Goal: Task Accomplishment & Management: Manage account settings

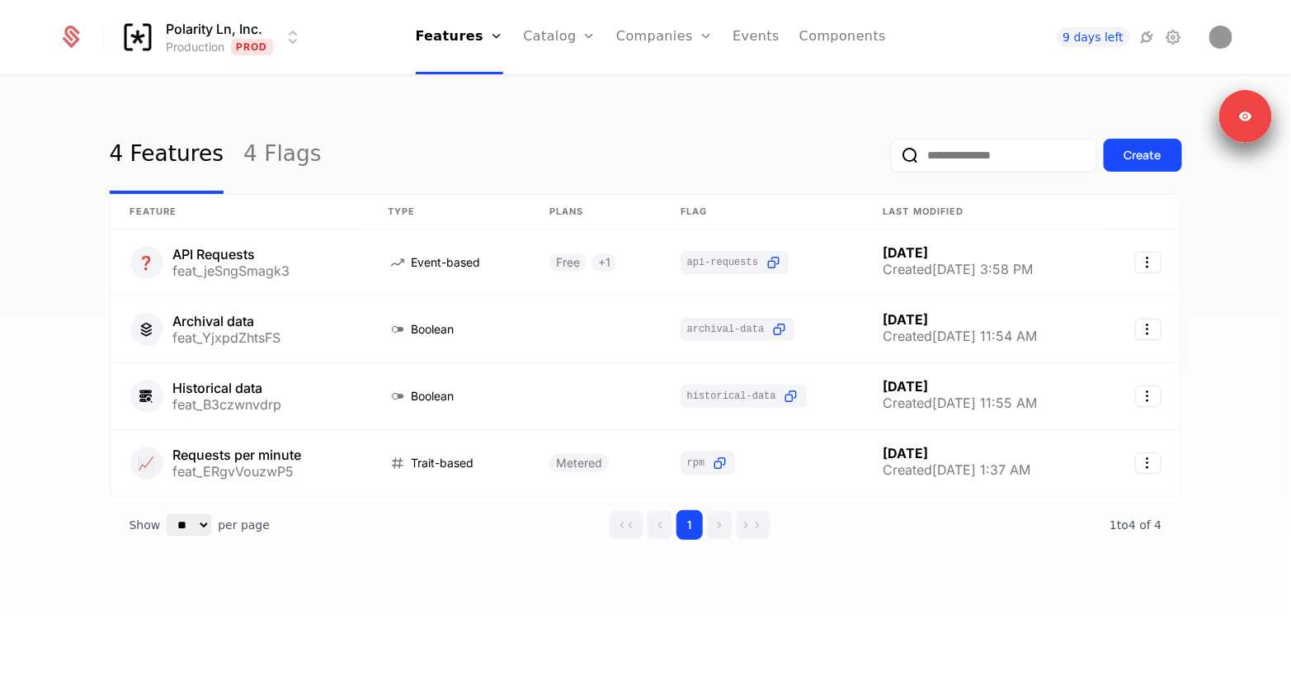
click at [375, 146] on div "4 Features 4 Flags Create" at bounding box center [646, 155] width 1073 height 78
click at [662, 42] on link "Companies" at bounding box center [664, 37] width 97 height 74
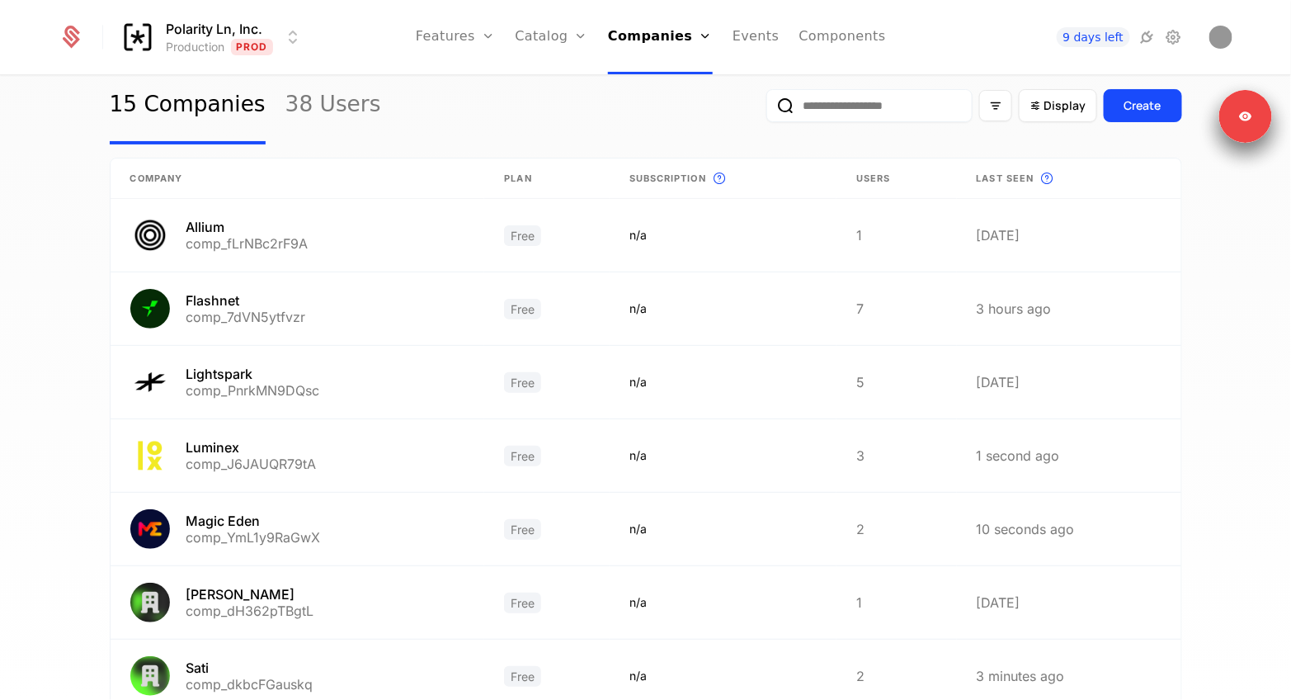
scroll to position [76, 0]
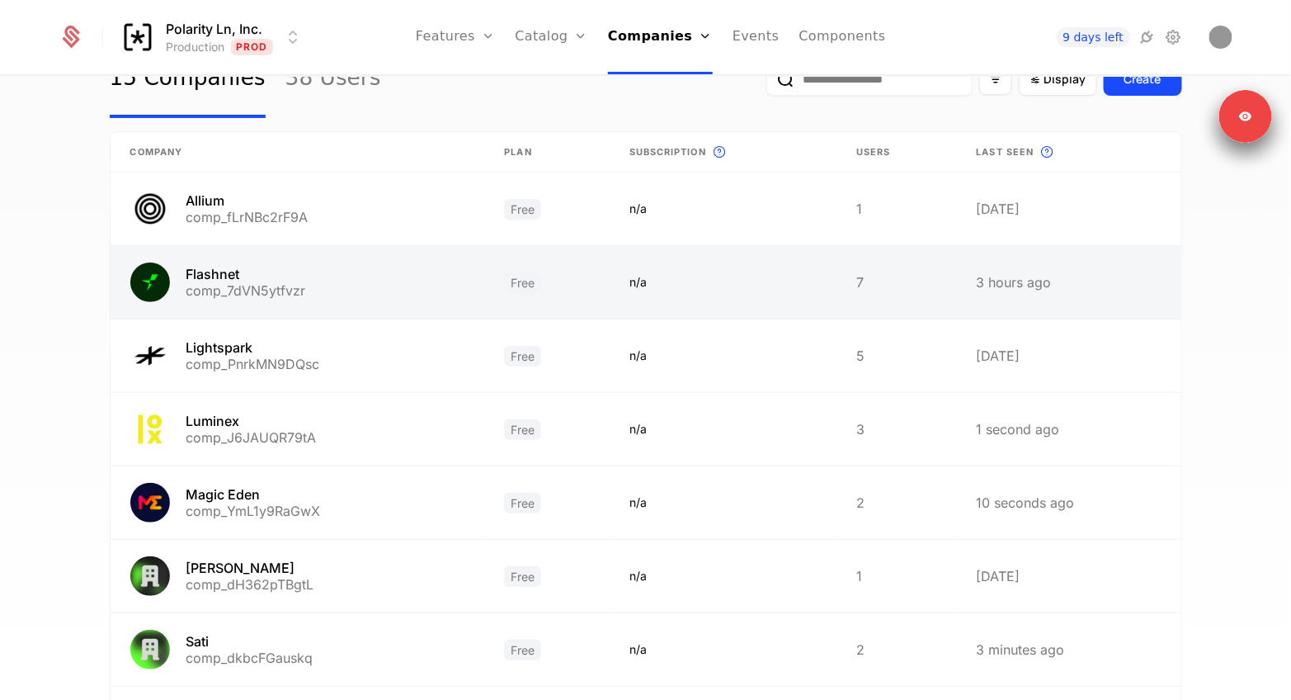
click at [347, 289] on link at bounding box center [298, 282] width 375 height 73
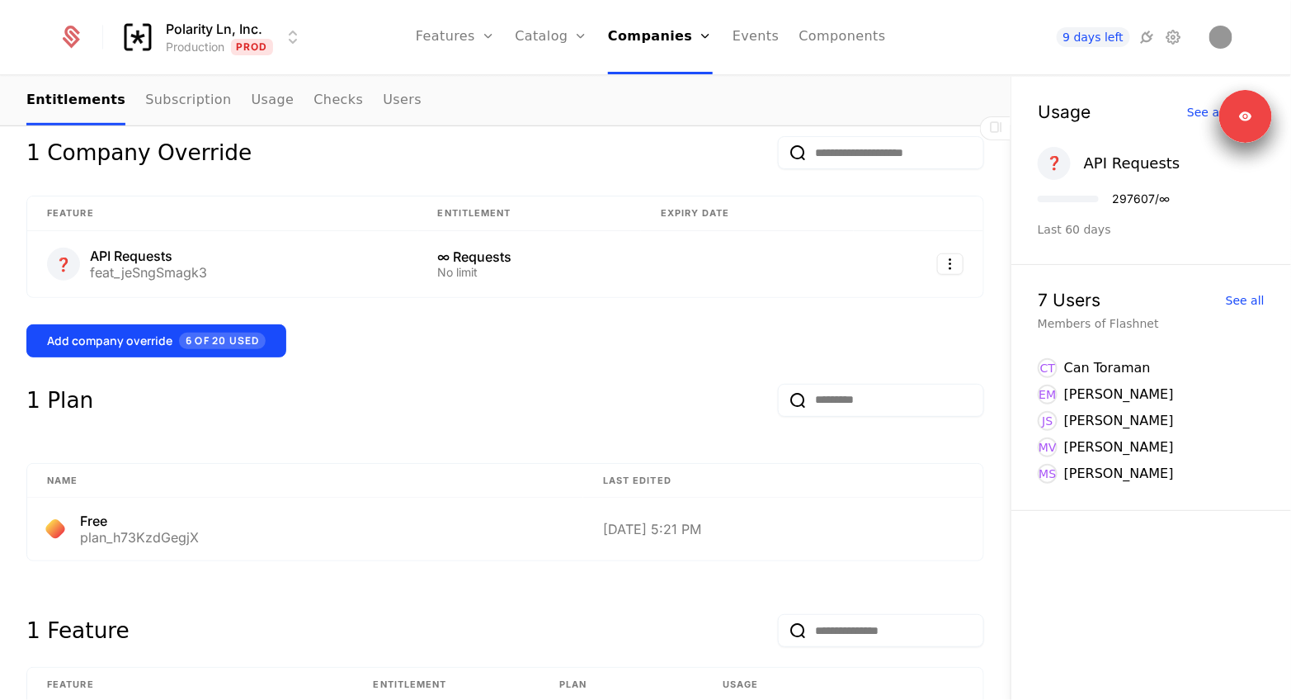
scroll to position [448, 0]
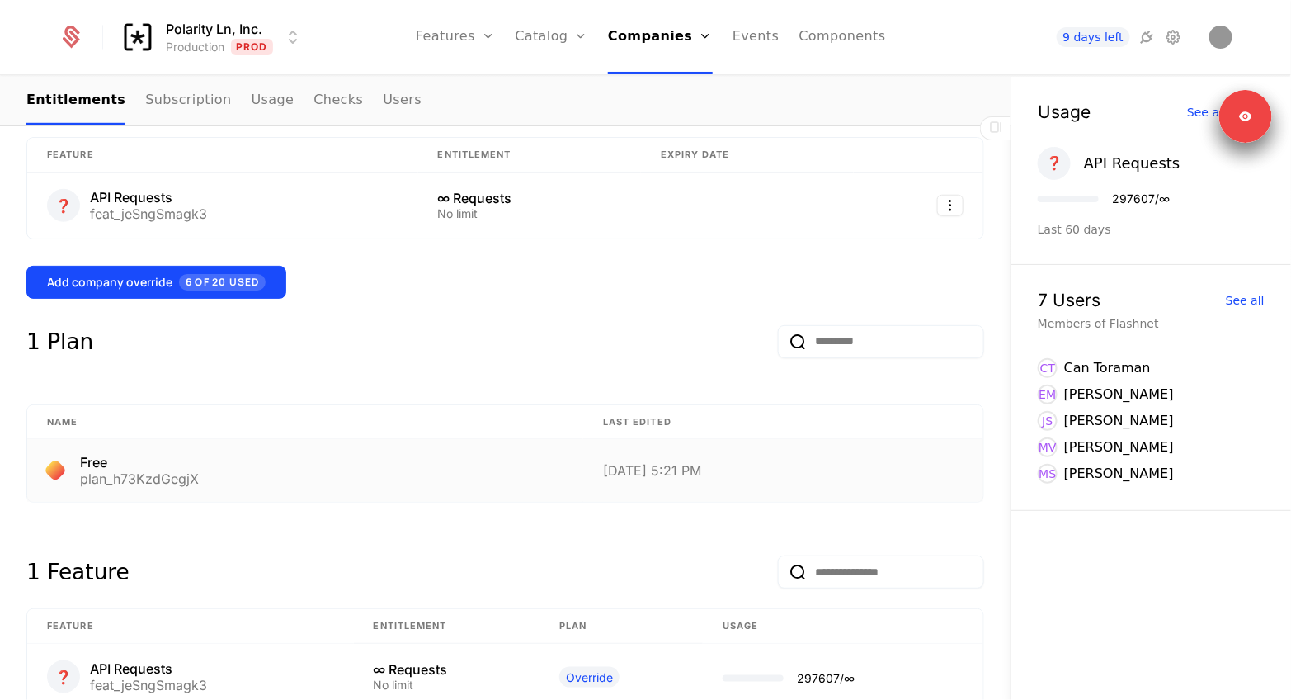
click at [120, 462] on div "Free" at bounding box center [139, 462] width 119 height 13
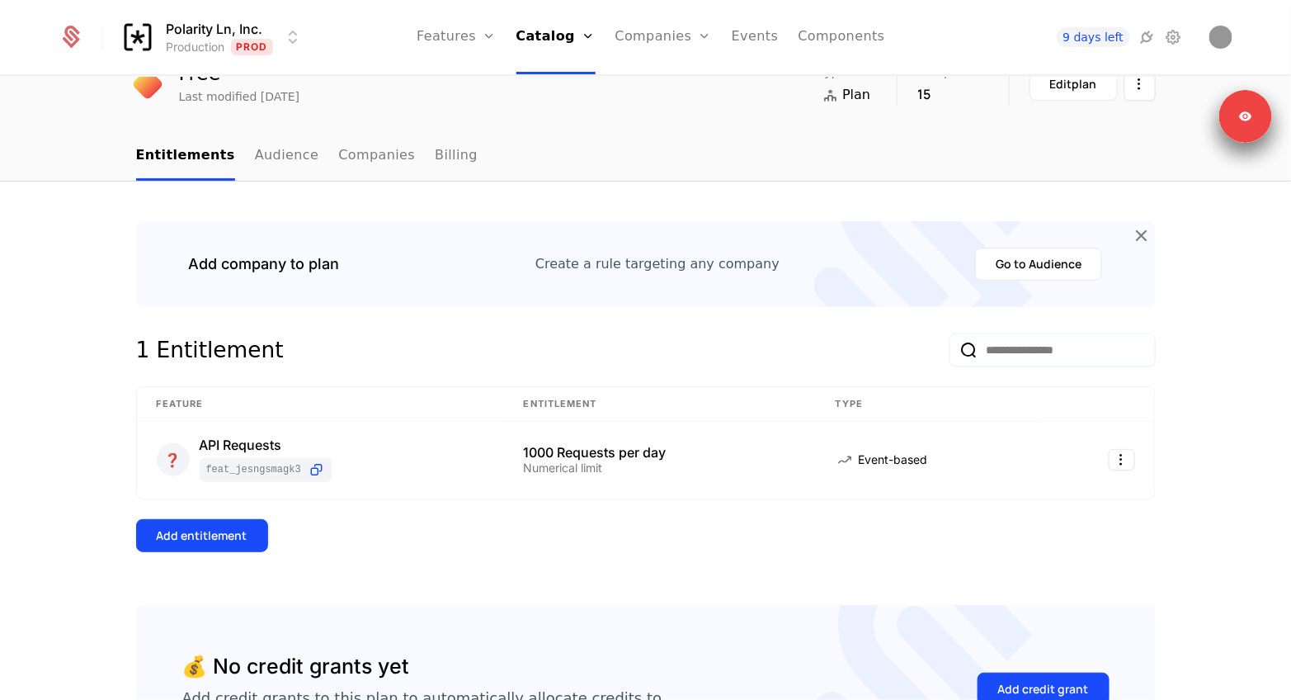
scroll to position [248, 0]
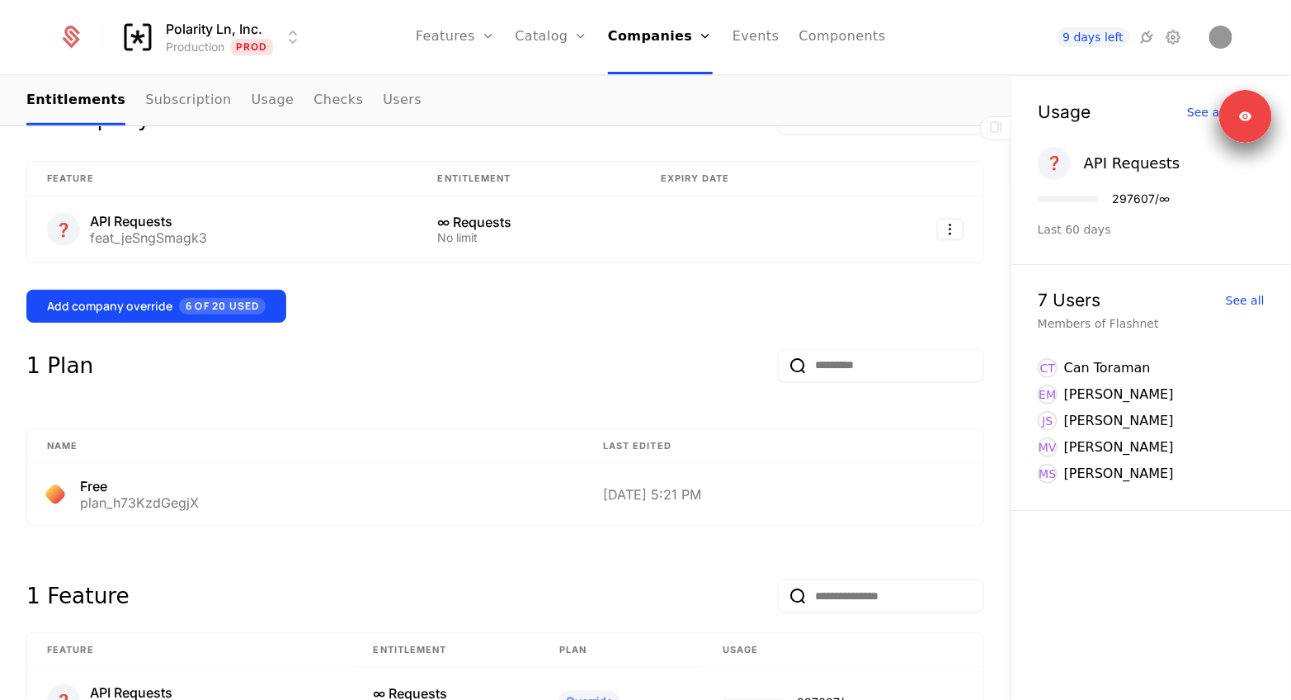
scroll to position [465, 0]
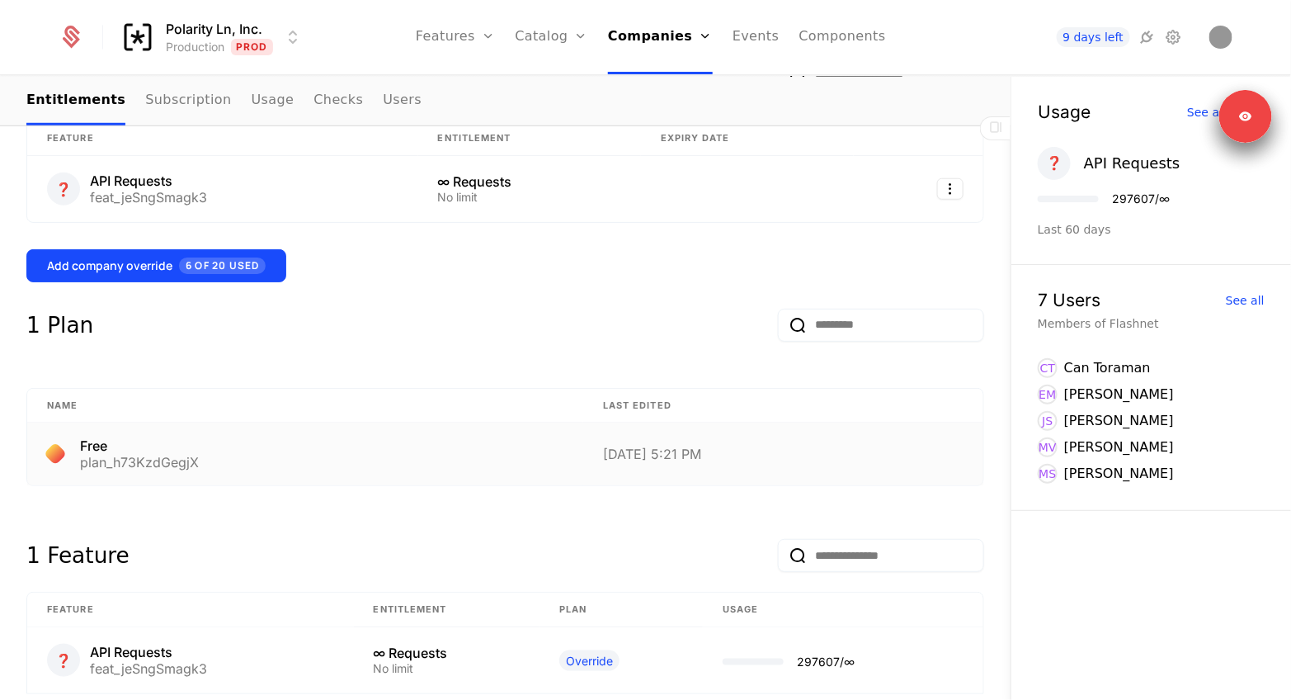
click at [332, 470] on td "Free plan_h73KzdGegjX" at bounding box center [305, 454] width 556 height 63
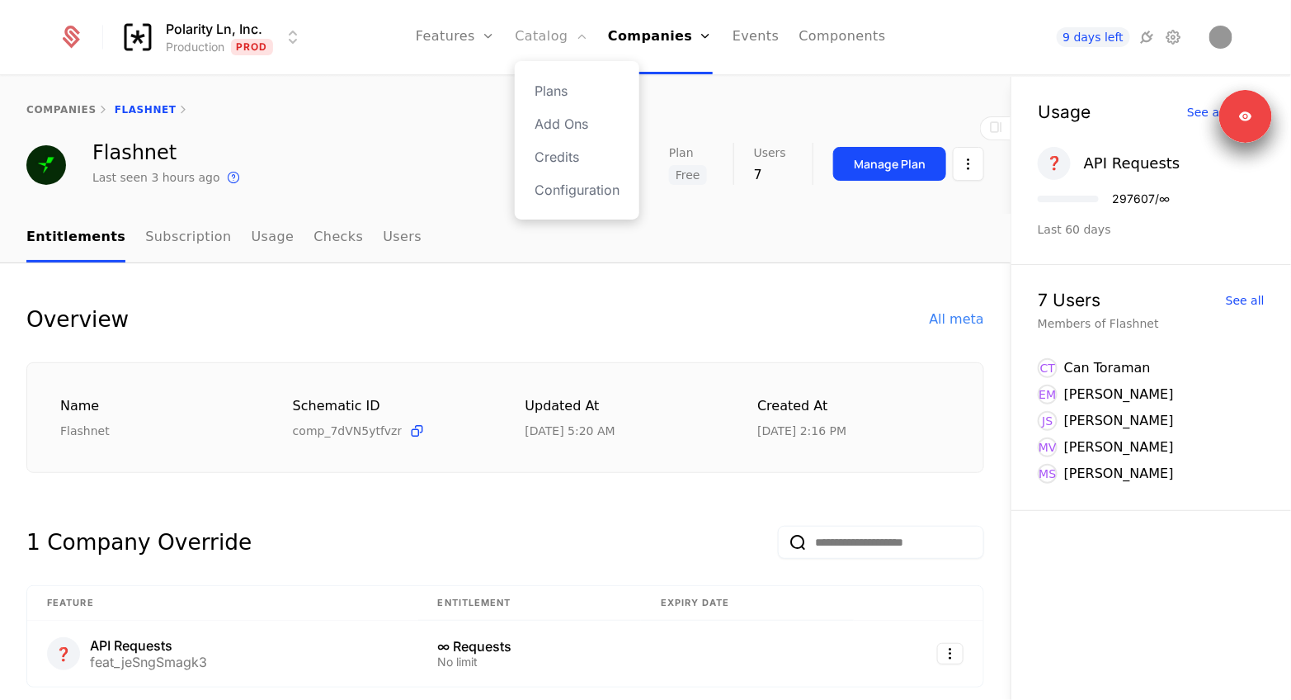
click at [569, 33] on link "Catalog" at bounding box center [551, 37] width 73 height 74
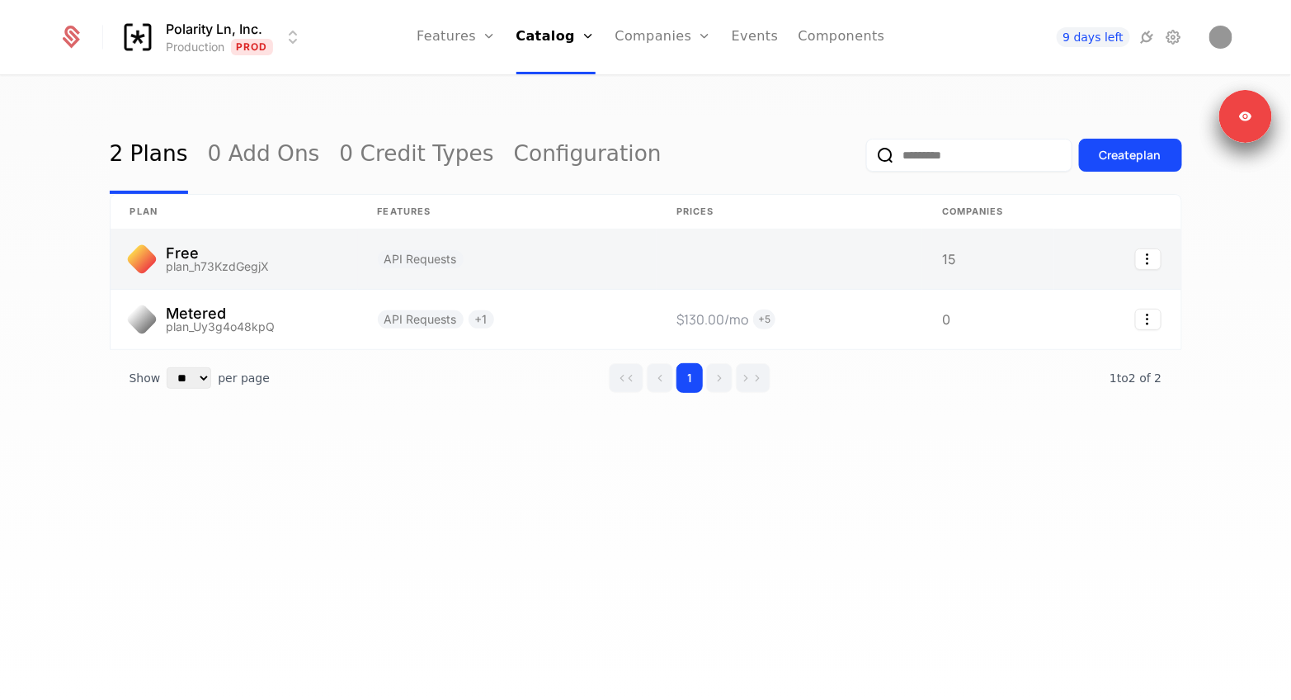
click at [291, 266] on link at bounding box center [235, 258] width 248 height 59
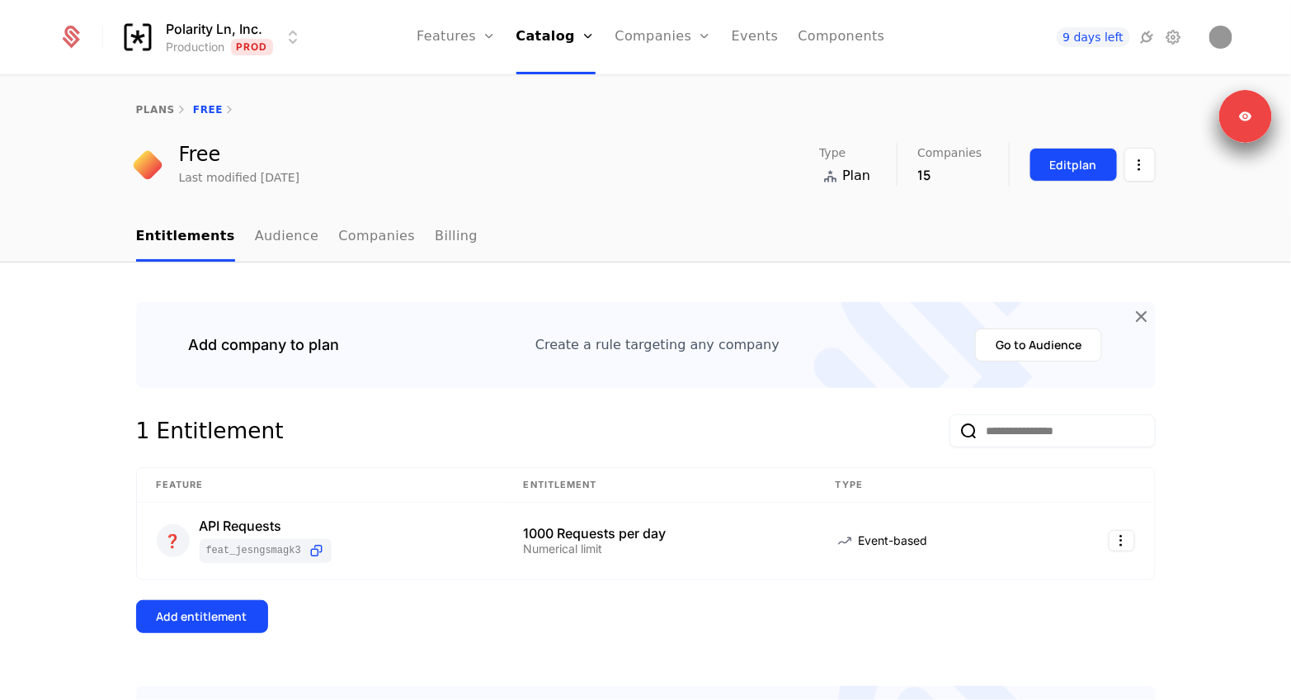
click at [1054, 173] on div "Edit plan" at bounding box center [1073, 165] width 47 height 17
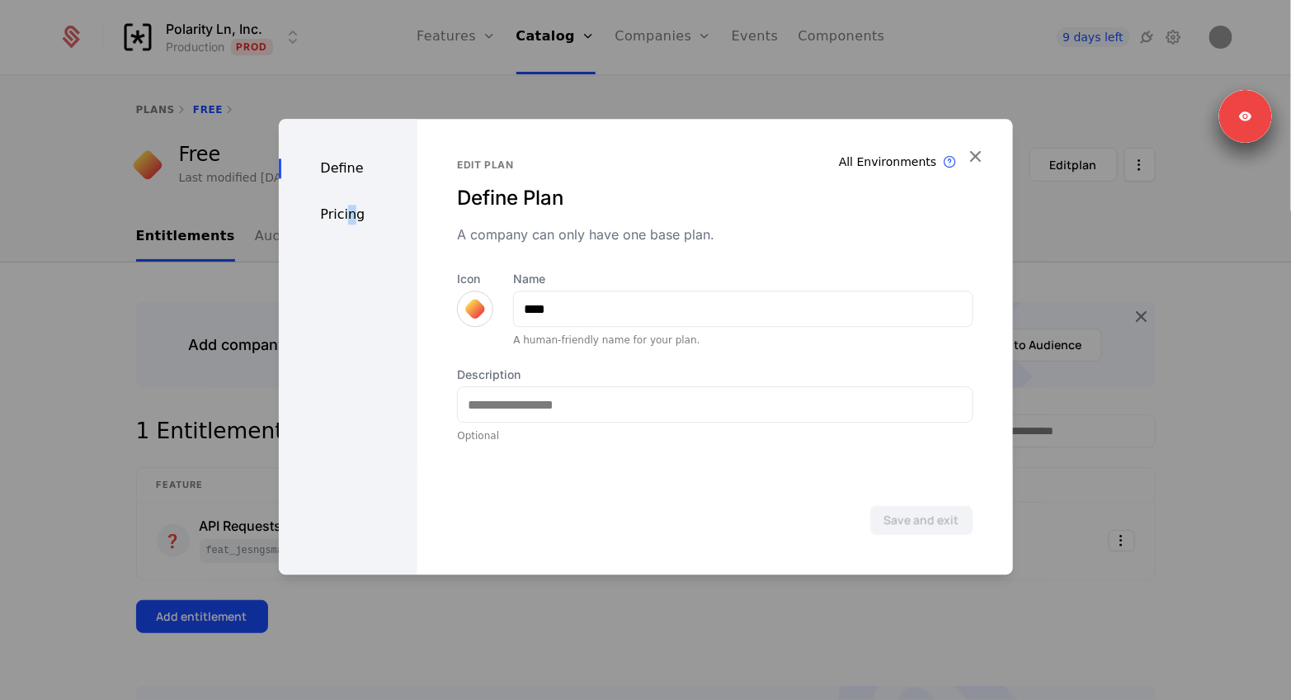
click at [351, 205] on div "Pricing" at bounding box center [348, 215] width 139 height 20
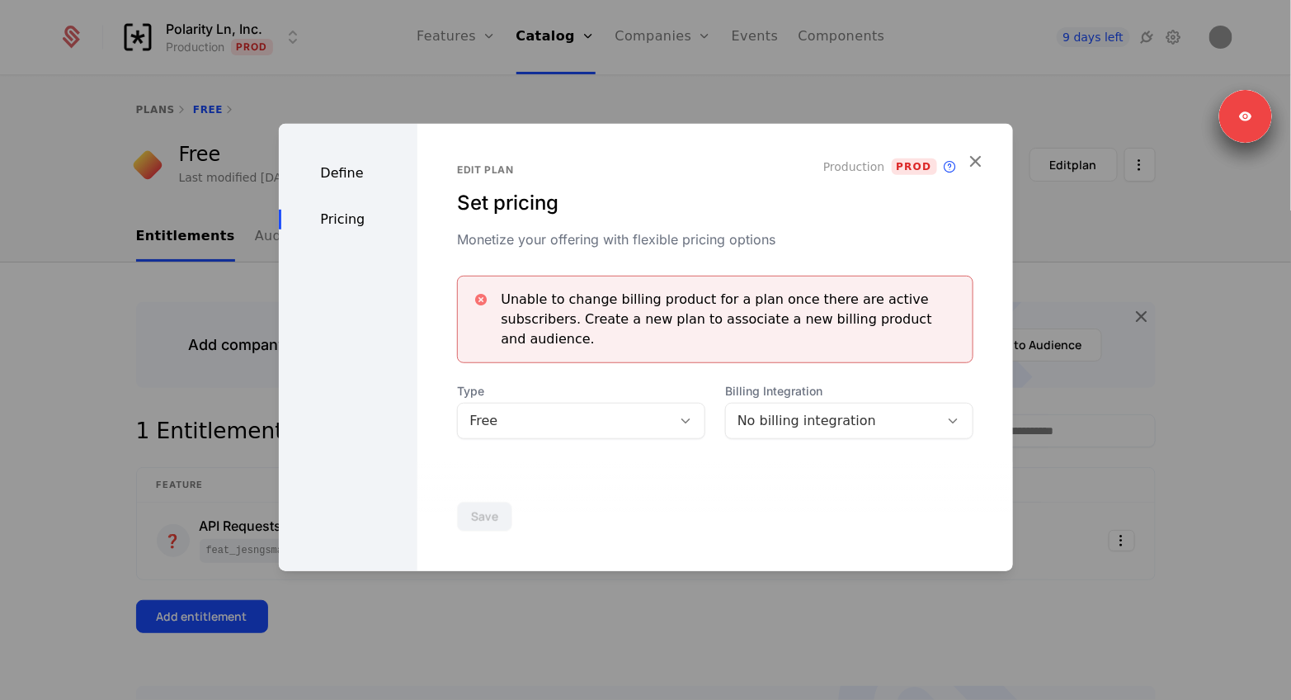
click at [234, 333] on div at bounding box center [645, 350] width 1291 height 700
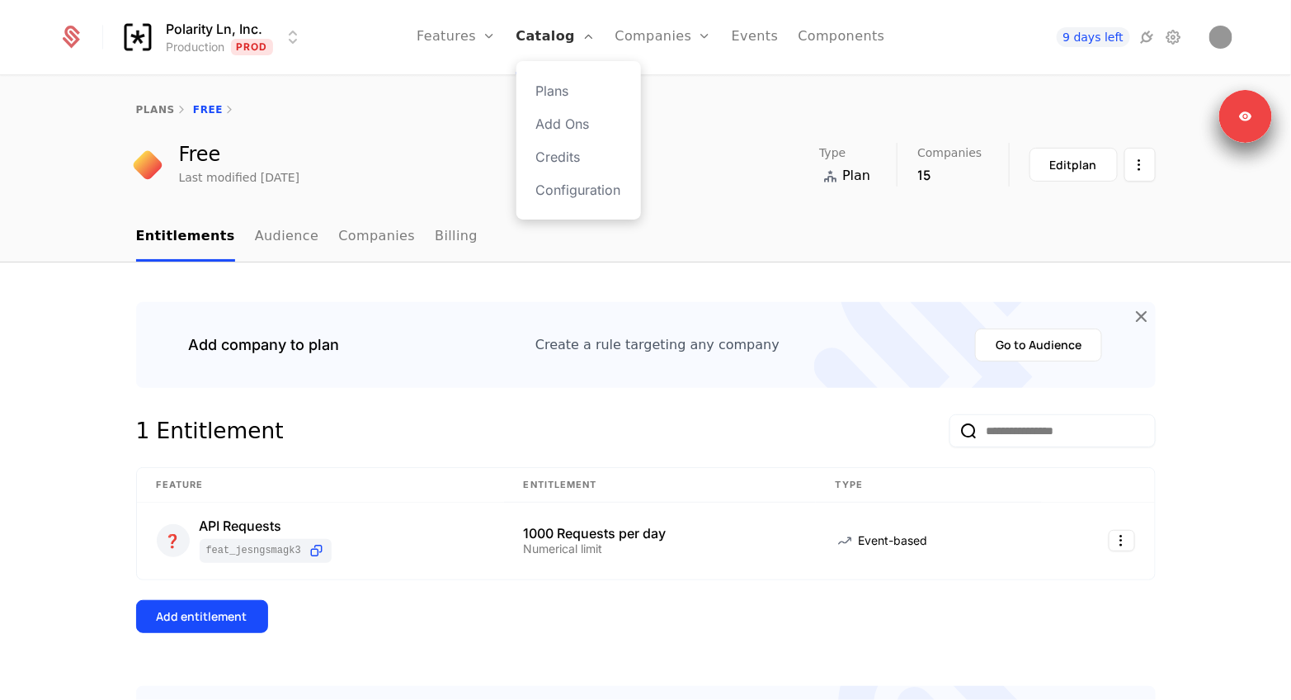
click at [576, 39] on link "Catalog" at bounding box center [556, 37] width 79 height 74
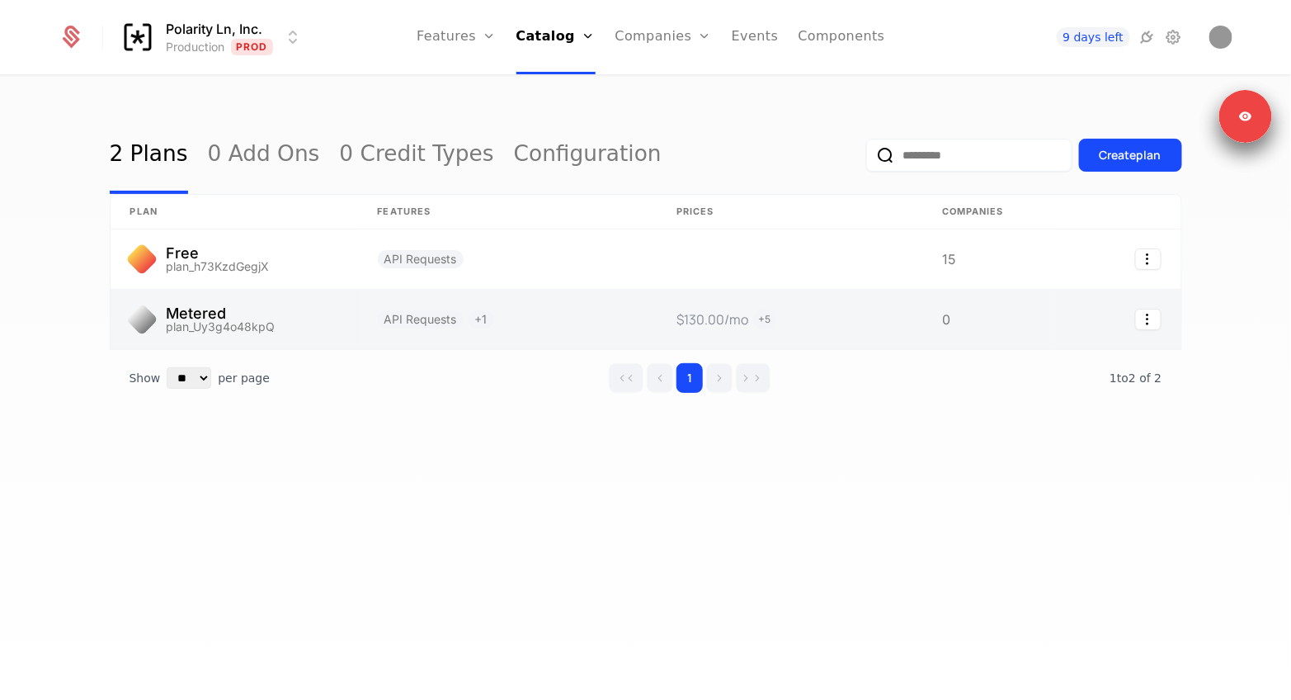
click at [246, 305] on link at bounding box center [235, 319] width 248 height 59
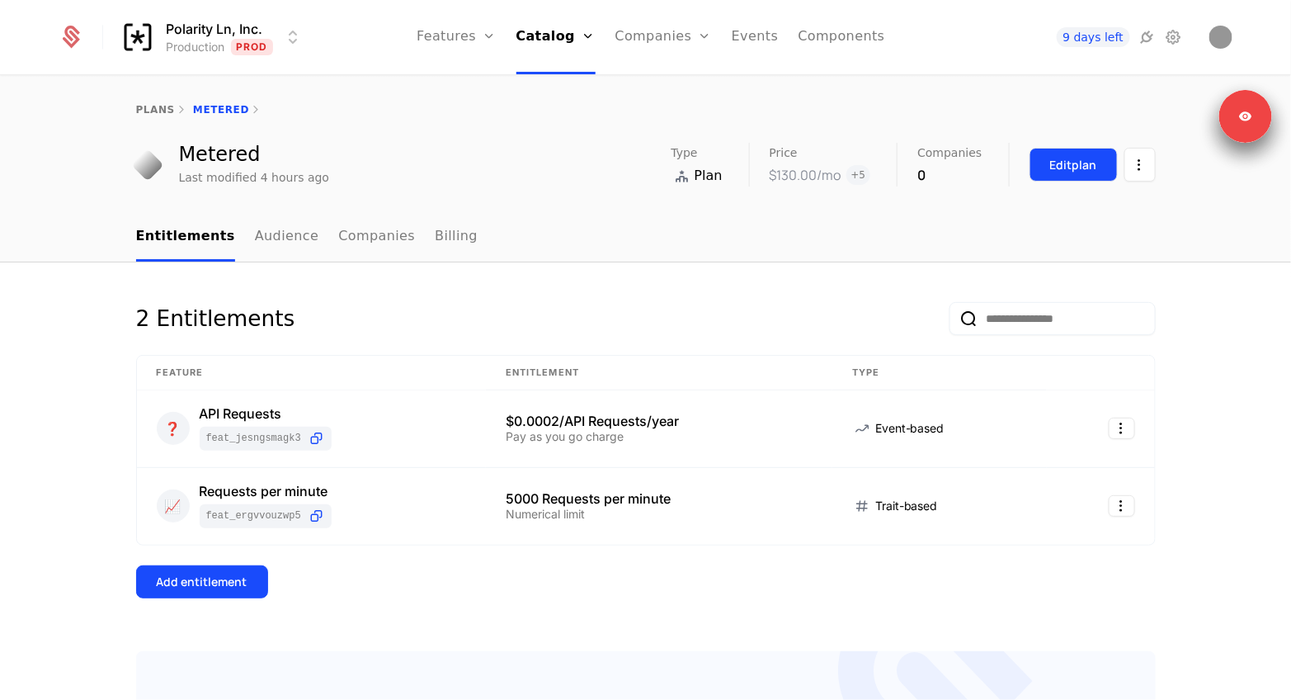
click at [1055, 166] on div "Edit plan" at bounding box center [1073, 165] width 47 height 17
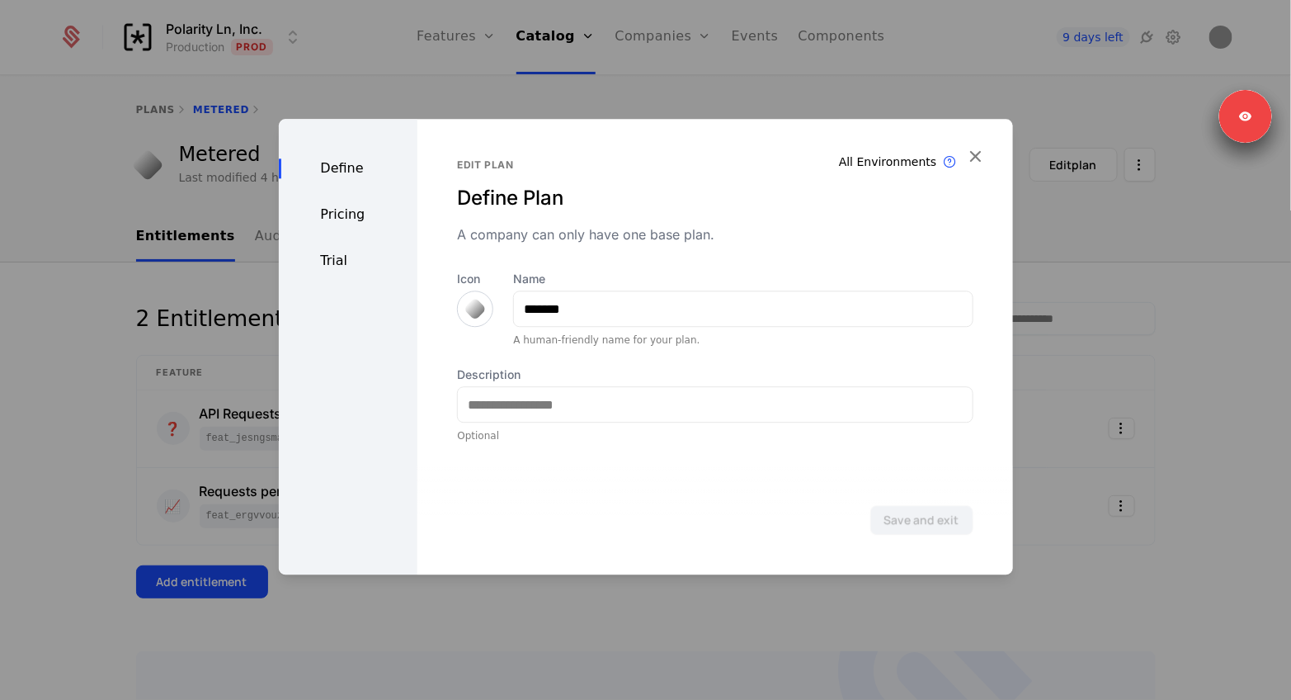
click at [353, 224] on div "Pricing" at bounding box center [348, 215] width 139 height 20
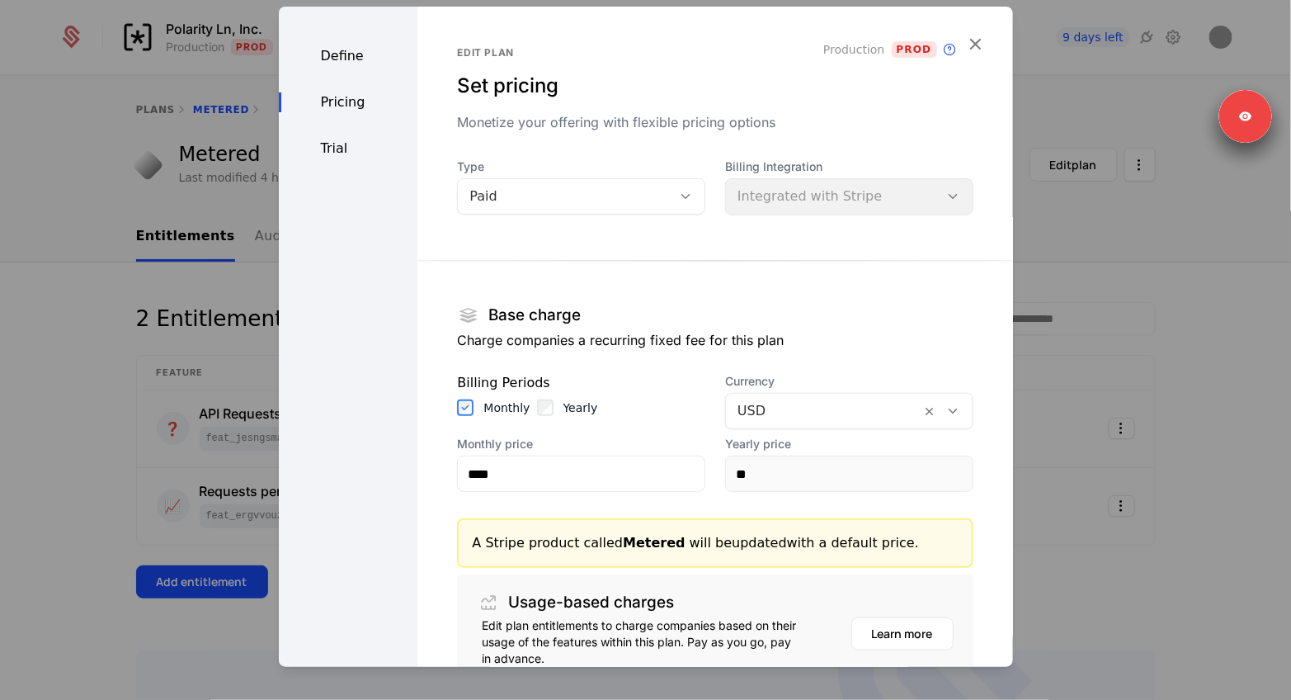
scroll to position [149, 0]
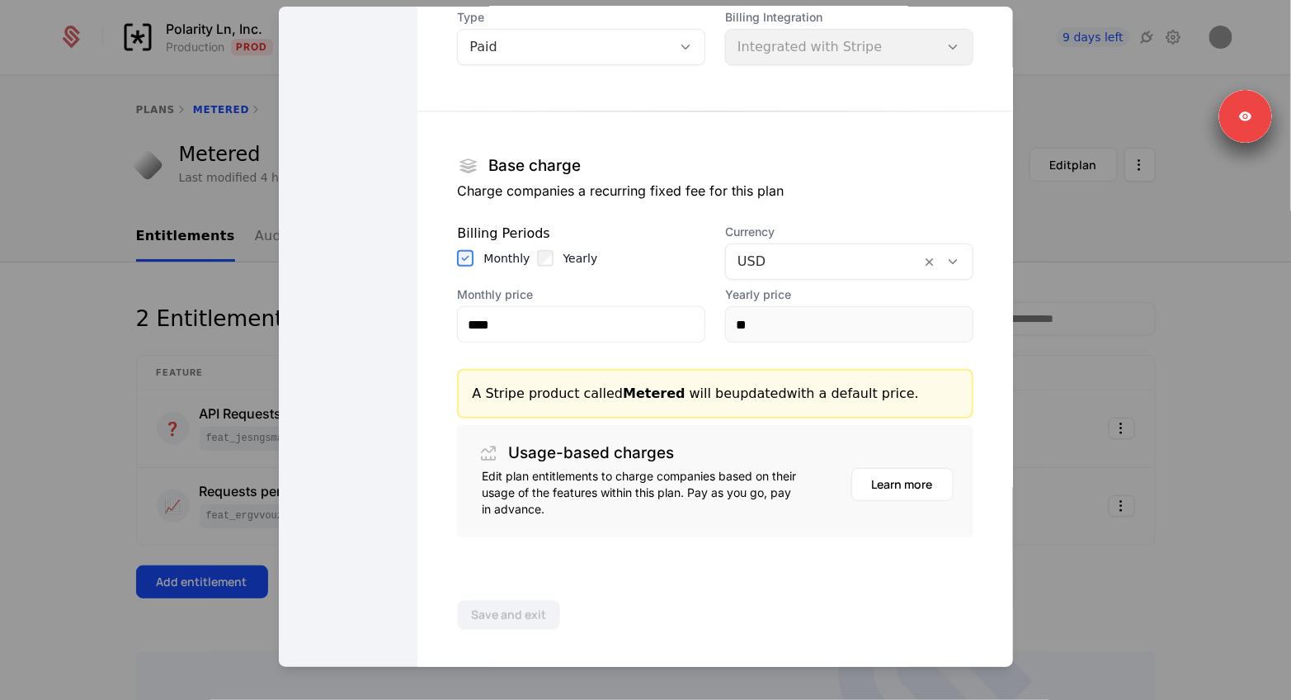
click at [176, 297] on div at bounding box center [645, 350] width 1291 height 700
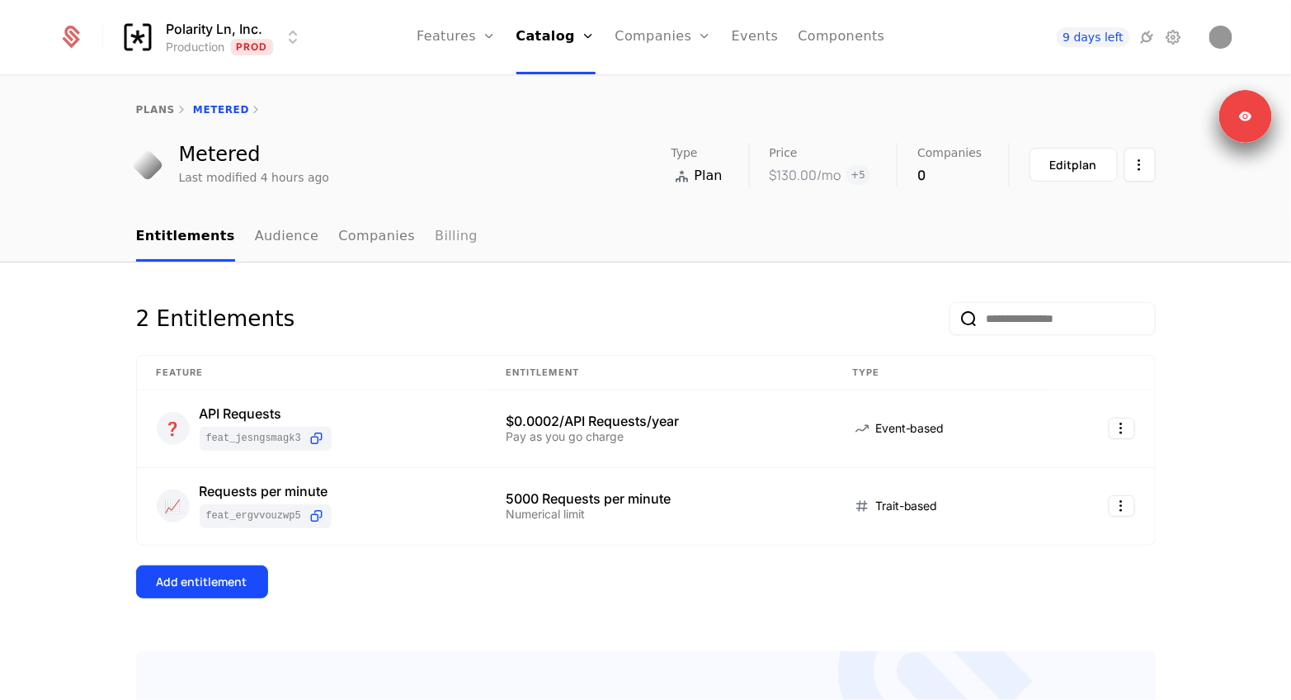
click at [448, 242] on link "Billing" at bounding box center [456, 237] width 43 height 49
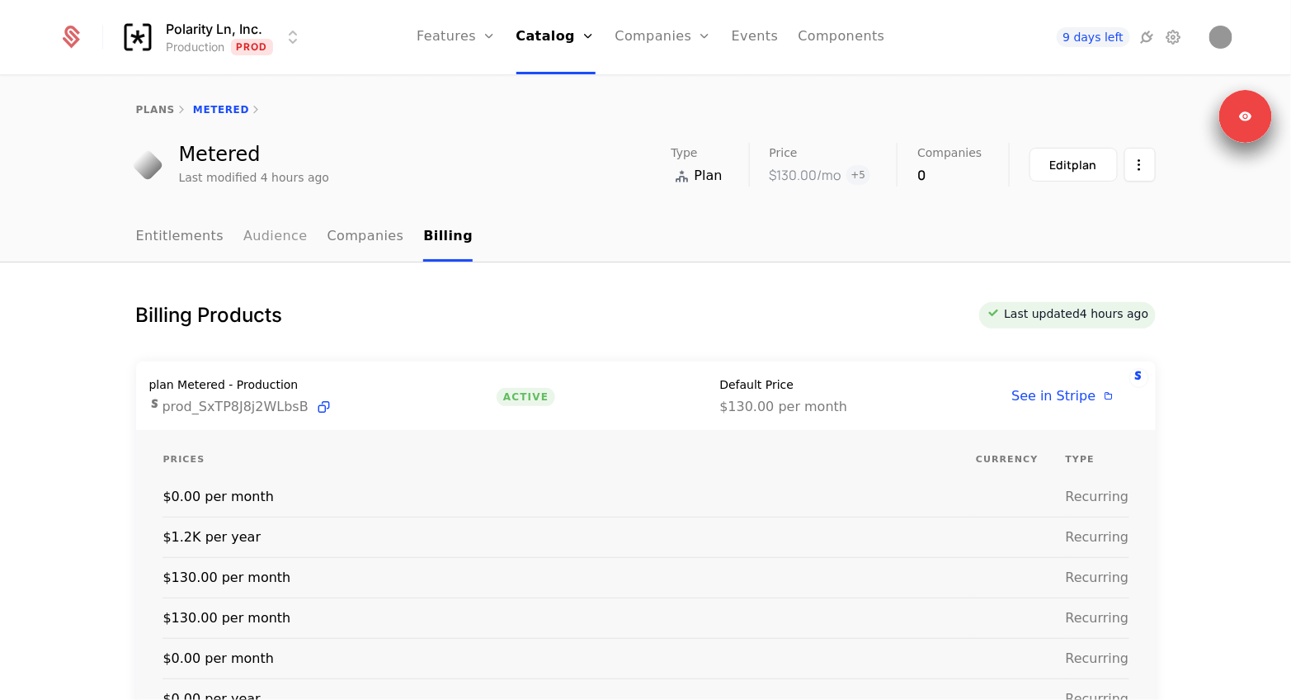
click at [277, 224] on link "Audience" at bounding box center [275, 237] width 64 height 49
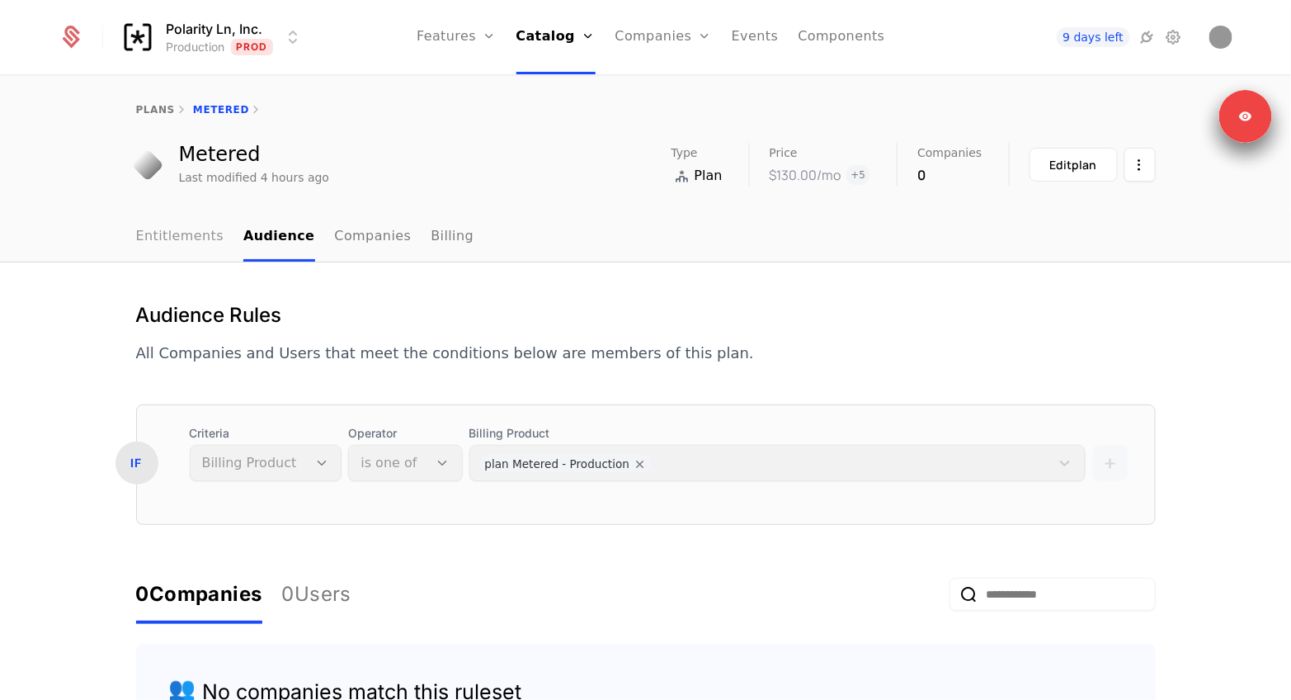
click at [193, 258] on link "Entitlements" at bounding box center [180, 237] width 88 height 49
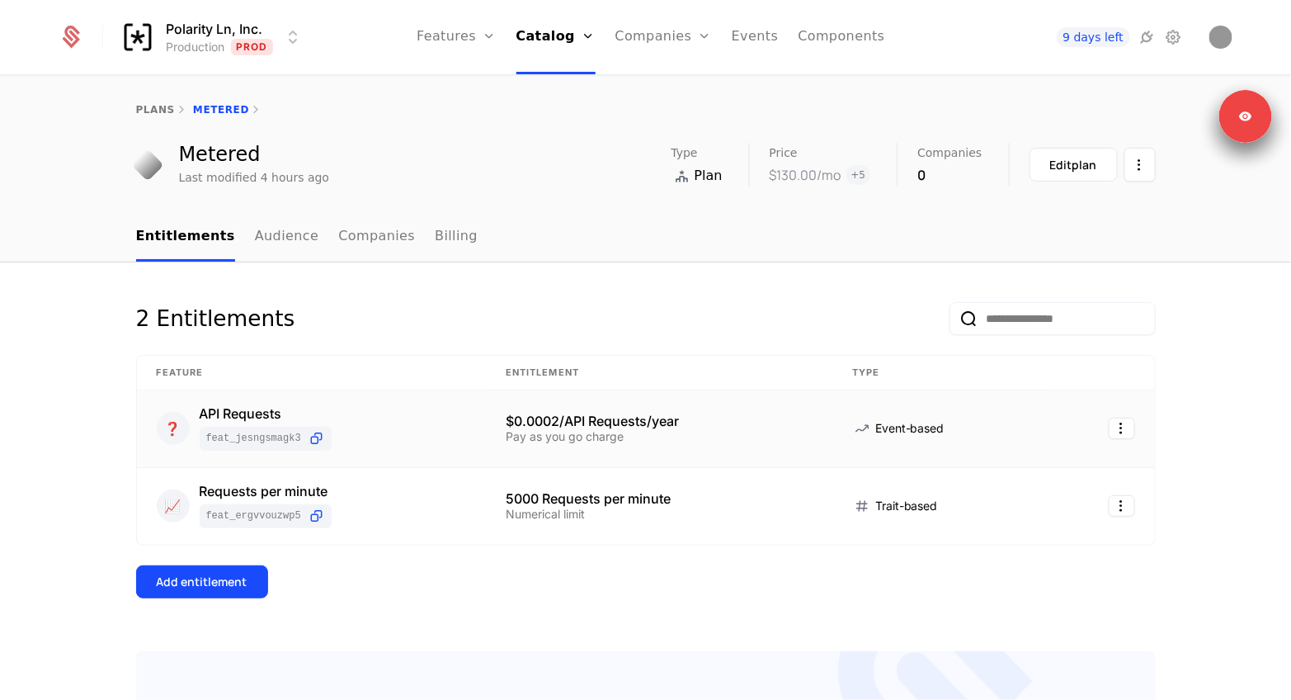
click at [414, 445] on div "❓ API Requests feat_jeSngSmagk3" at bounding box center [312, 429] width 310 height 44
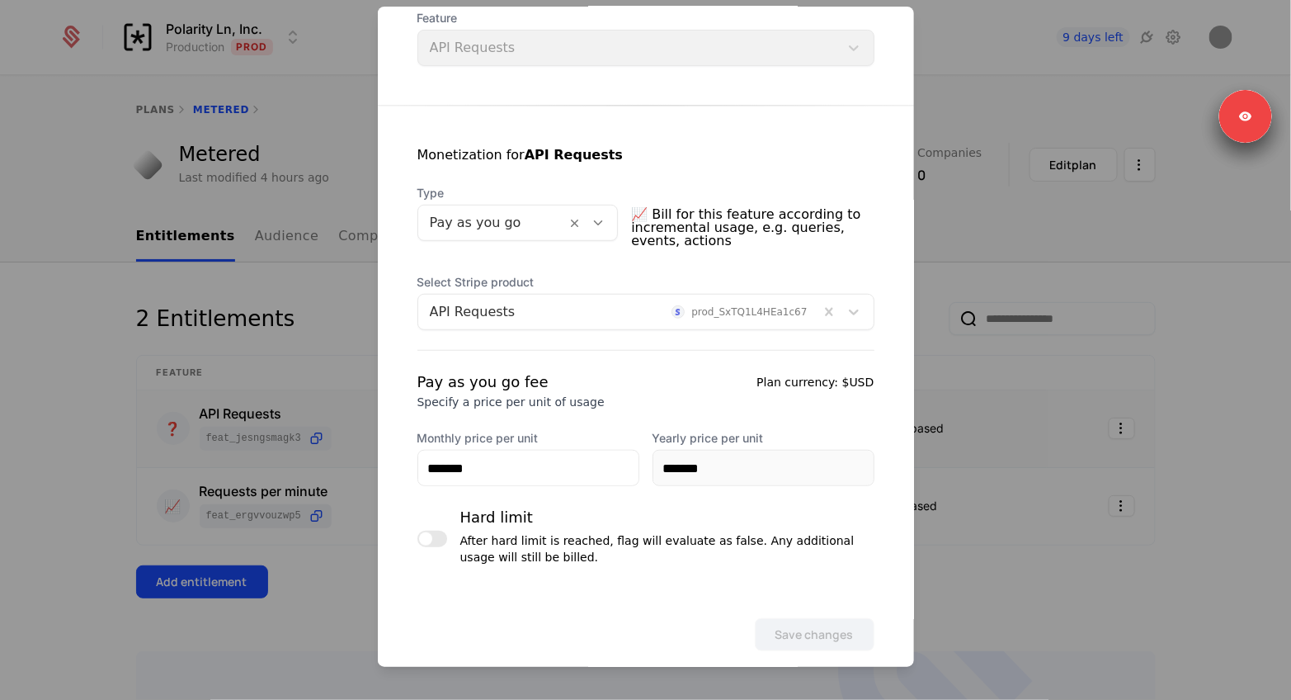
scroll to position [248, 0]
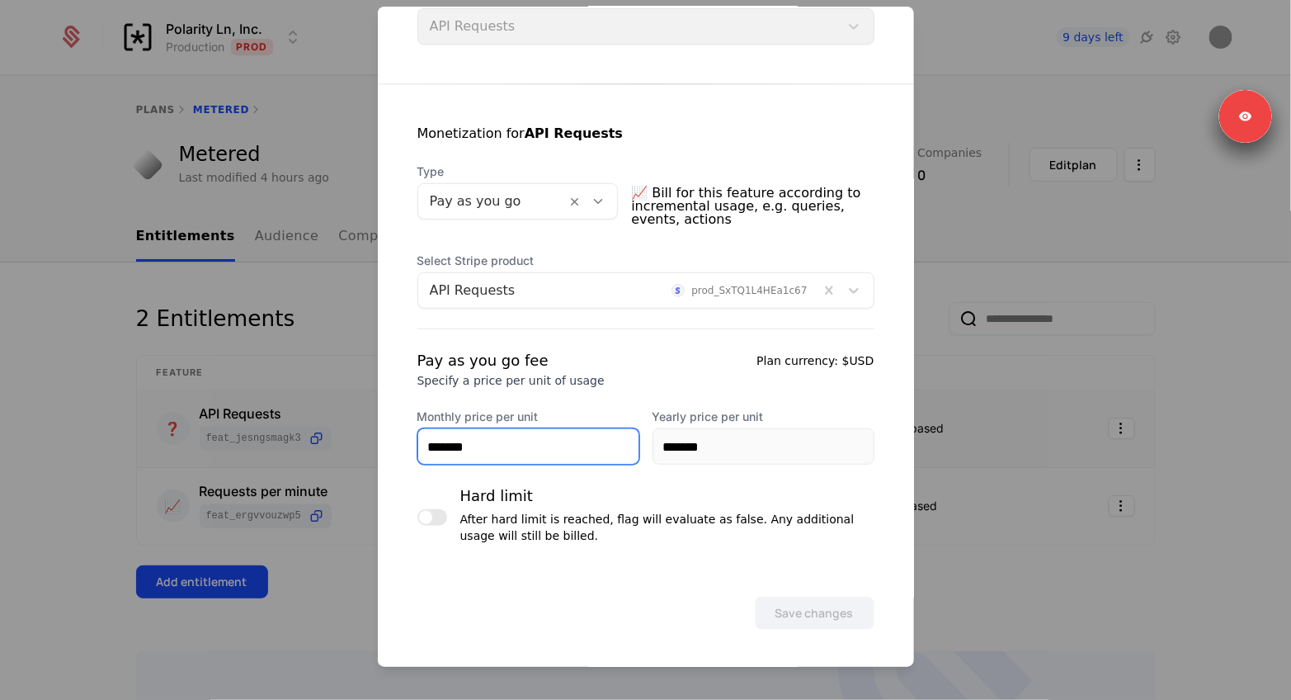
click at [484, 441] on input "*******" at bounding box center [528, 446] width 220 height 35
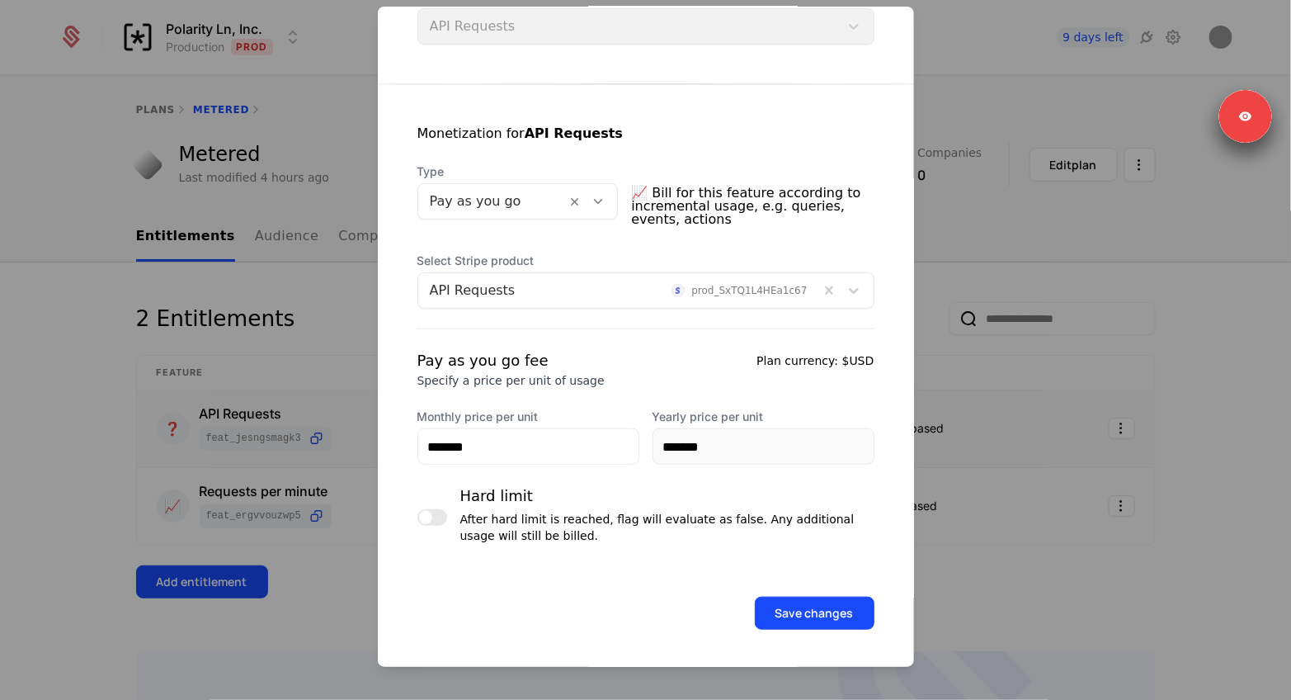
click at [813, 363] on div "Plan currency: $USD" at bounding box center [815, 369] width 117 height 40
click at [296, 304] on div at bounding box center [645, 350] width 1291 height 700
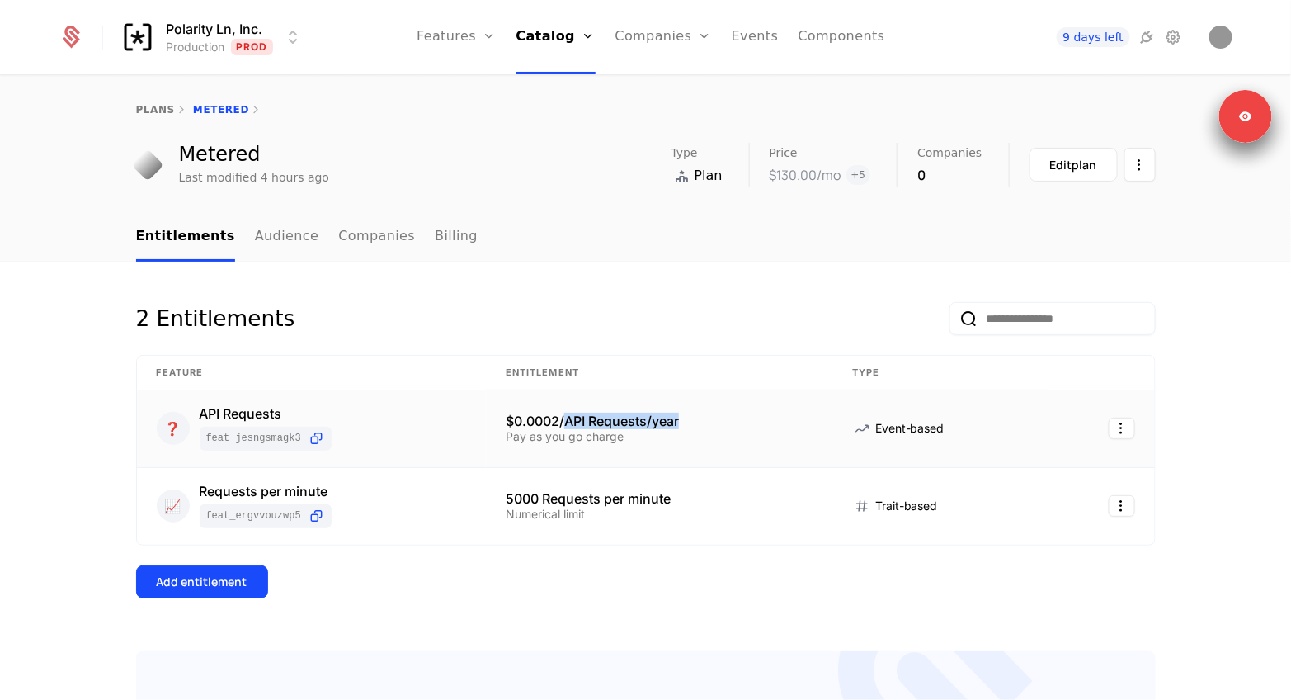
drag, startPoint x: 563, startPoint y: 427, endPoint x: 682, endPoint y: 423, distance: 119.7
click at [682, 423] on div "$0.0002/API Requests/year" at bounding box center [659, 420] width 307 height 13
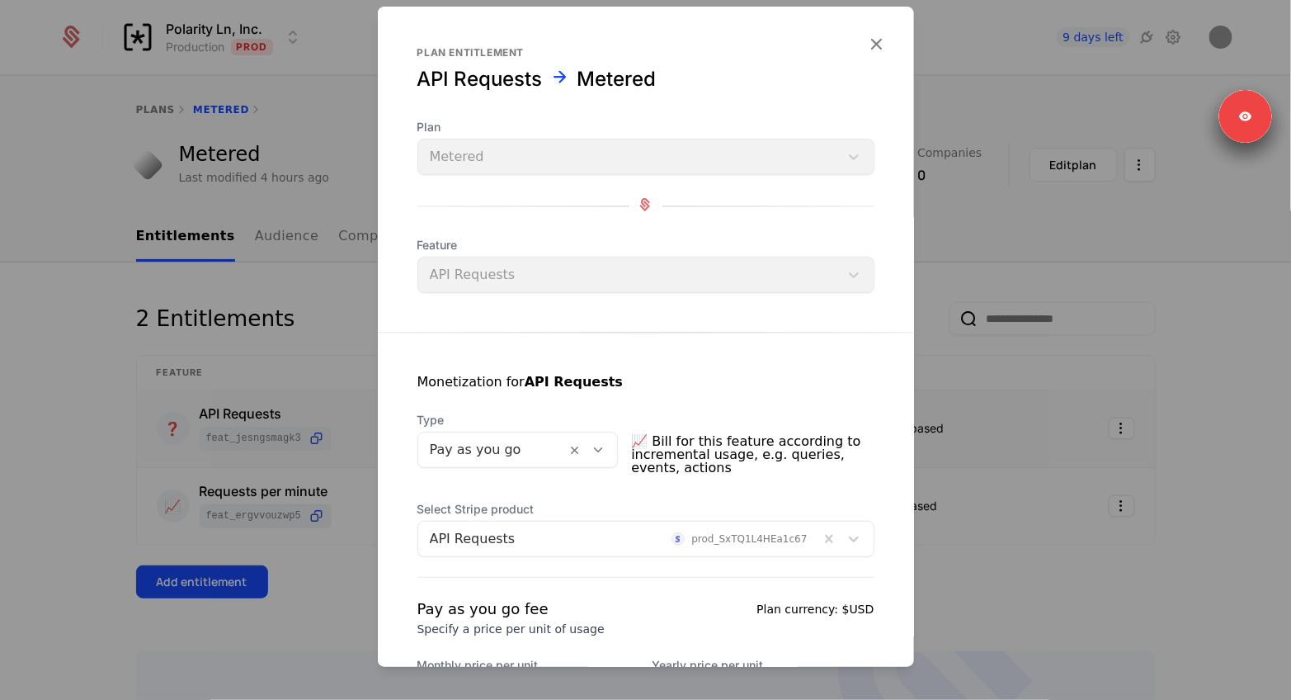
click at [296, 317] on div at bounding box center [645, 350] width 1291 height 700
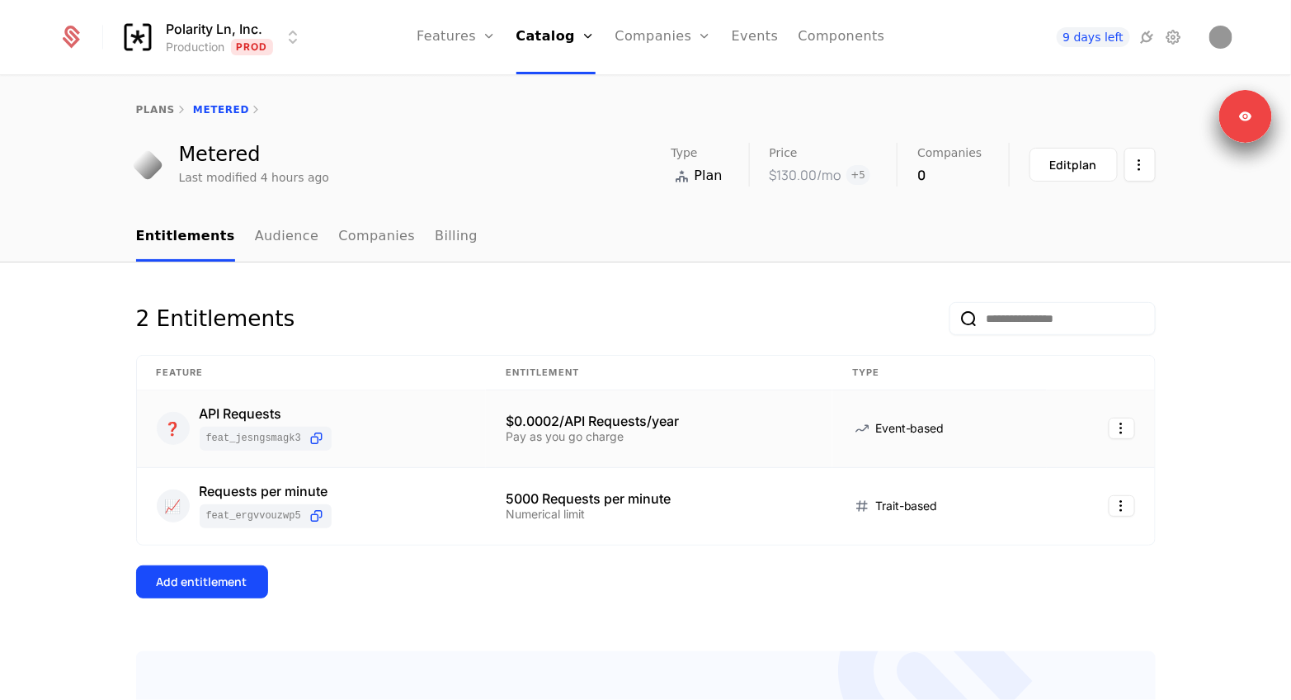
click at [706, 297] on div "2 Entitlements Feature Entitlement Type ❓ API Requests feat_jeSngSmagk3 $0.0002…" at bounding box center [645, 587] width 1291 height 650
click at [843, 316] on div "2 Entitlements" at bounding box center [646, 328] width 1020 height 53
click at [1122, 437] on html "Polarity Ln, Inc. Production Prod Features Features Flags Catalog Plans Add Ons…" at bounding box center [645, 350] width 1291 height 700
click at [1022, 496] on div "Edit" at bounding box center [1011, 507] width 42 height 23
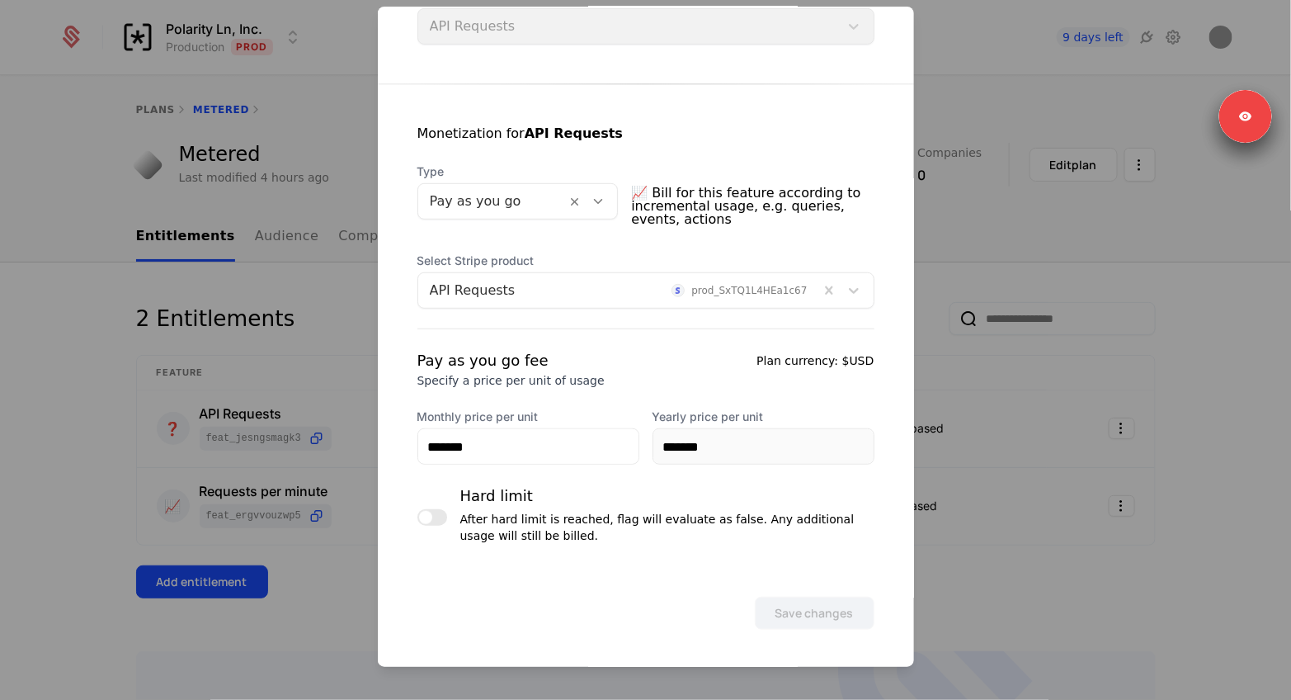
click at [333, 324] on div at bounding box center [645, 350] width 1291 height 700
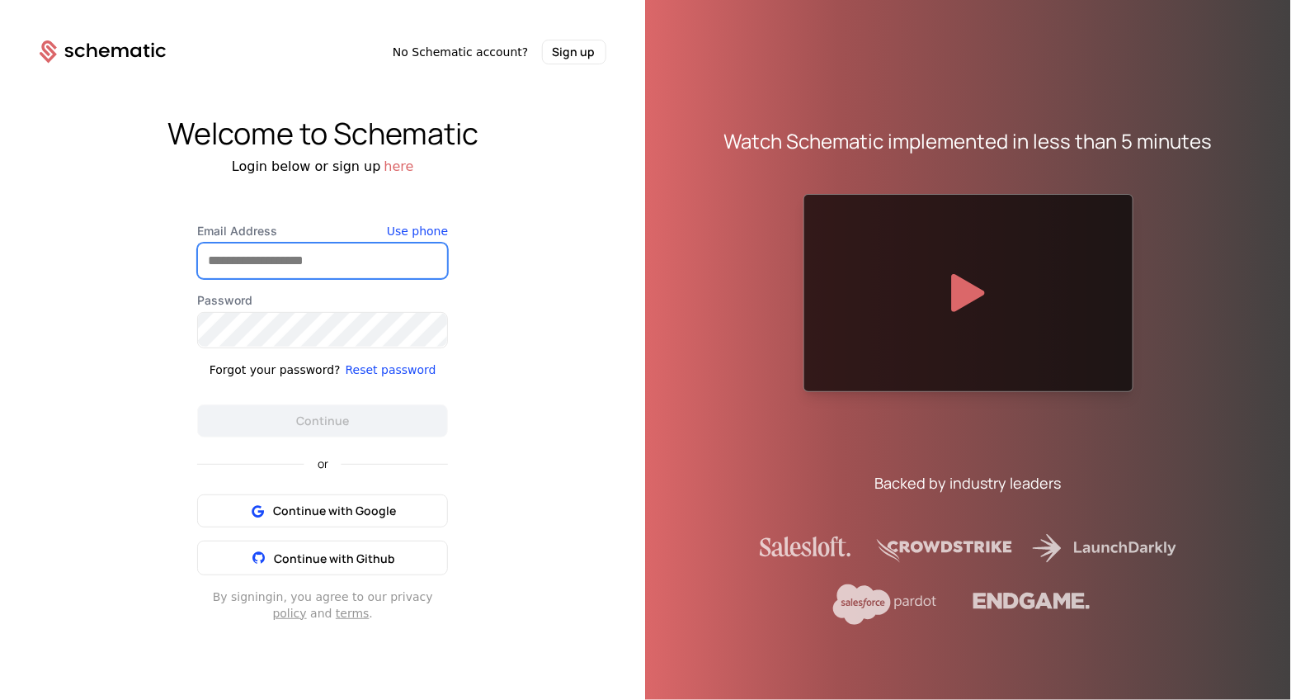
click at [295, 255] on input "Email Address" at bounding box center [322, 260] width 249 height 35
type input "**********"
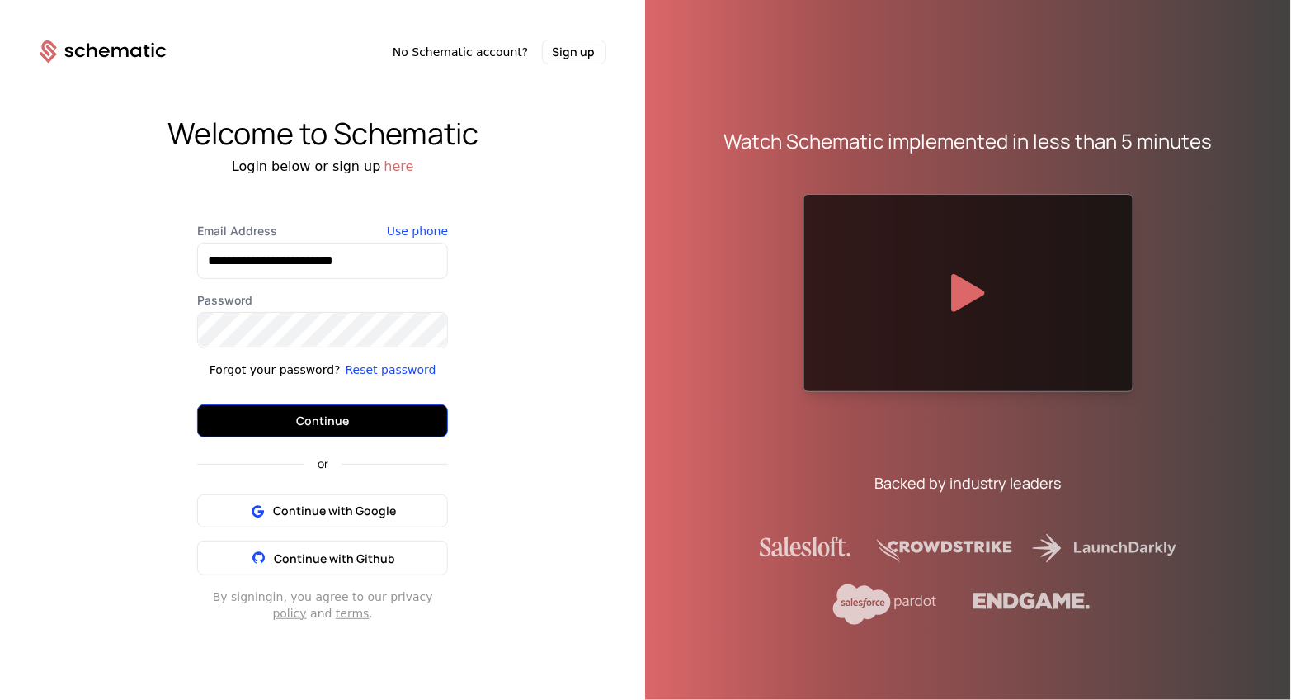
click at [351, 423] on button "Continue" at bounding box center [322, 420] width 251 height 33
click at [371, 430] on button "Continue" at bounding box center [322, 420] width 251 height 33
